Goal: Check status: Check status

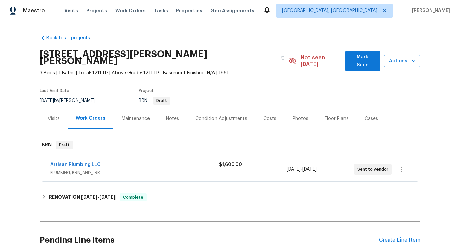
scroll to position [22, 0]
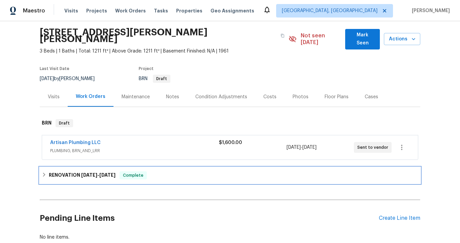
click at [97, 173] on span "6/25/25 - 7/7/25" at bounding box center [98, 175] width 34 height 5
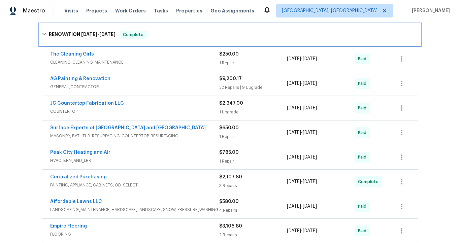
scroll to position [166, 0]
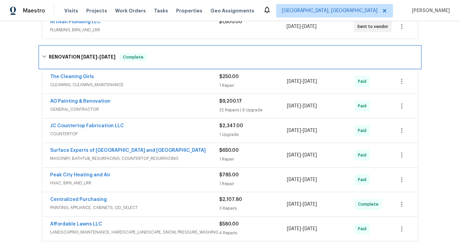
click at [58, 53] on h6 "RENOVATION 6/25/25 - 7/7/25" at bounding box center [82, 57] width 67 height 8
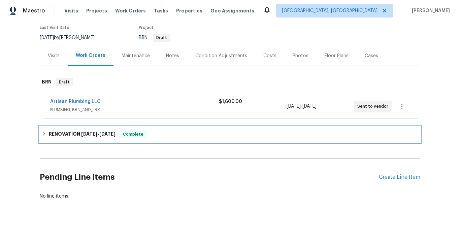
scroll to position [64, 0]
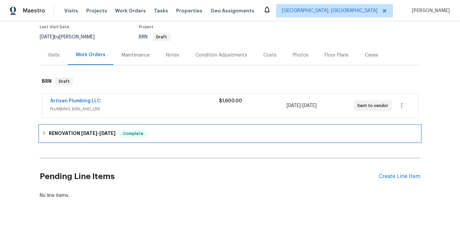
click at [59, 130] on h6 "RENOVATION 6/25/25 - 7/7/25" at bounding box center [82, 134] width 67 height 8
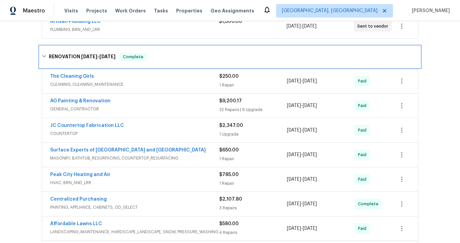
scroll to position [138, 0]
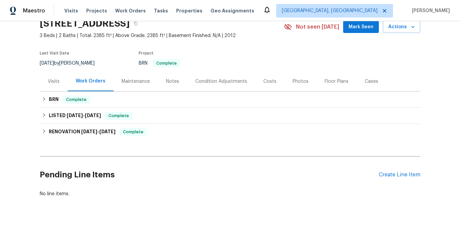
scroll to position [36, 0]
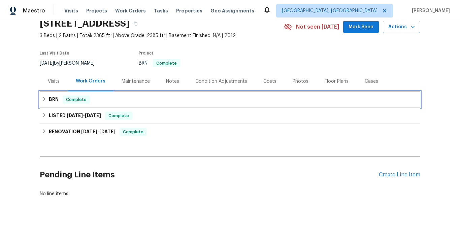
click at [44, 97] on icon at bounding box center [44, 99] width 5 height 5
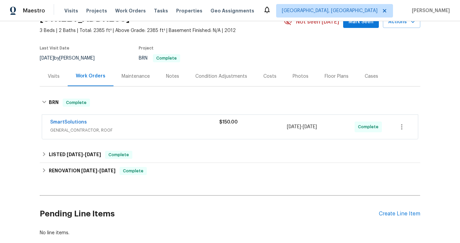
click at [119, 125] on div "SmartSolutions" at bounding box center [134, 123] width 169 height 8
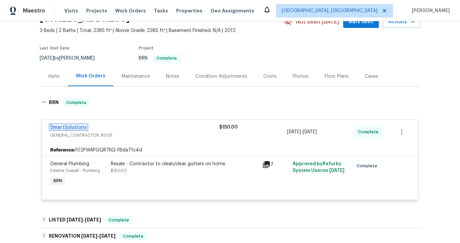
click at [80, 127] on link "SmartSolutions" at bounding box center [68, 127] width 37 height 5
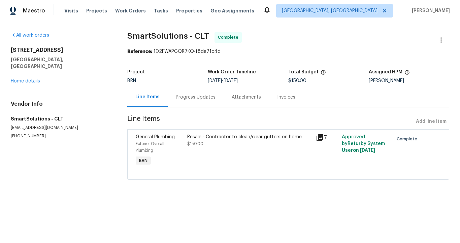
click at [287, 97] on div "Invoices" at bounding box center [286, 97] width 18 height 7
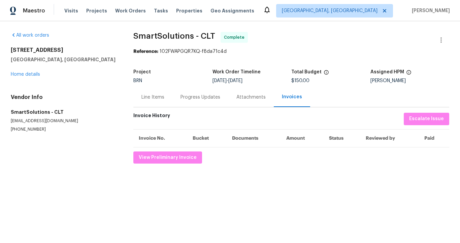
click at [164, 94] on div "Line Items" at bounding box center [152, 97] width 39 height 20
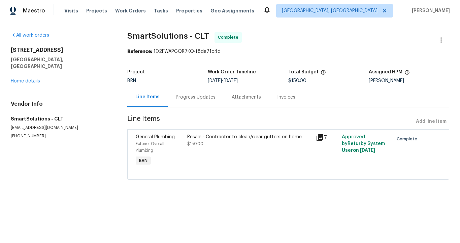
click at [190, 94] on div "Progress Updates" at bounding box center [196, 97] width 56 height 20
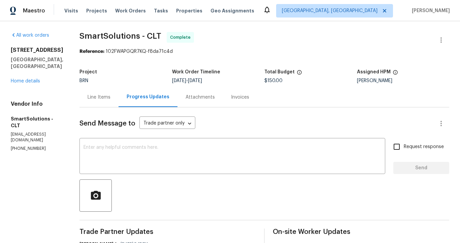
click at [103, 95] on div "Line Items" at bounding box center [99, 97] width 23 height 7
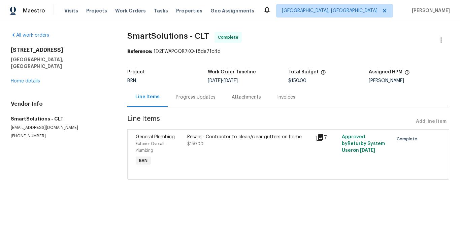
click at [317, 137] on icon at bounding box center [320, 137] width 7 height 7
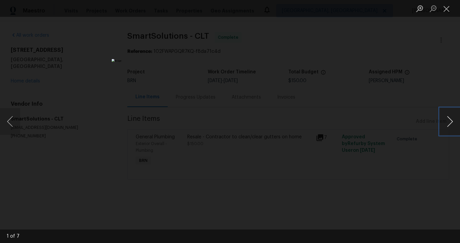
click at [452, 122] on button "Next image" at bounding box center [450, 121] width 20 height 27
click at [452, 123] on button "Next image" at bounding box center [450, 121] width 20 height 27
click at [444, 11] on button "Close lightbox" at bounding box center [446, 9] width 13 height 12
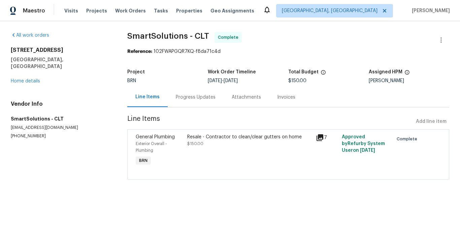
click at [198, 96] on div "Progress Updates" at bounding box center [196, 97] width 40 height 7
